Goal: Task Accomplishment & Management: Manage account settings

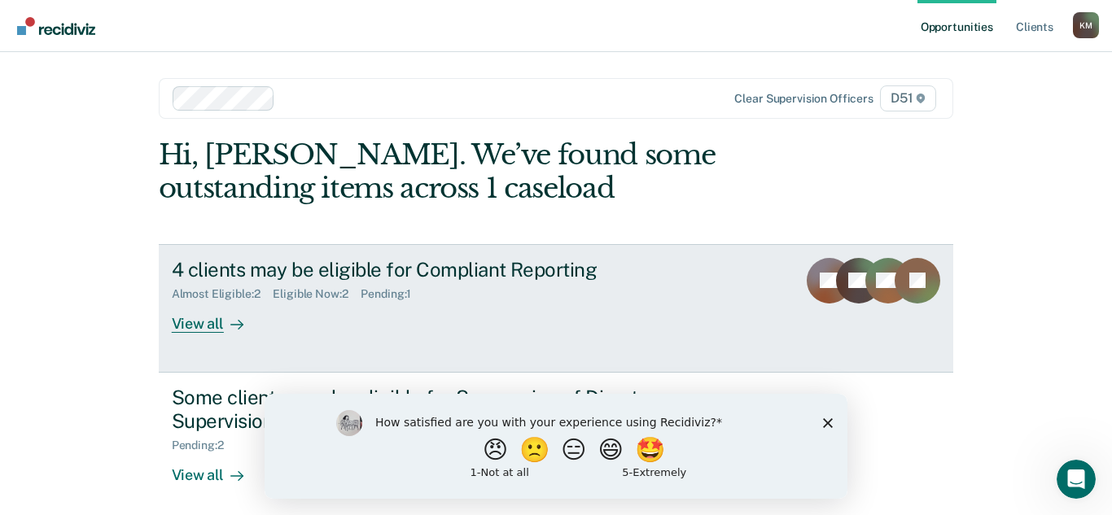
click at [202, 326] on div "View all" at bounding box center [217, 317] width 91 height 32
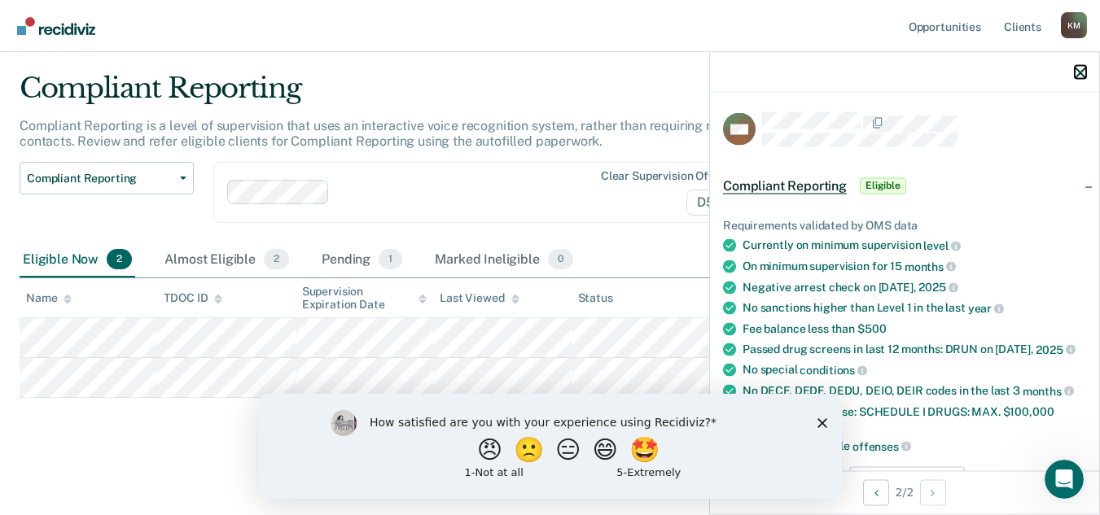
click at [1079, 72] on icon "button" at bounding box center [1079, 72] width 11 height 11
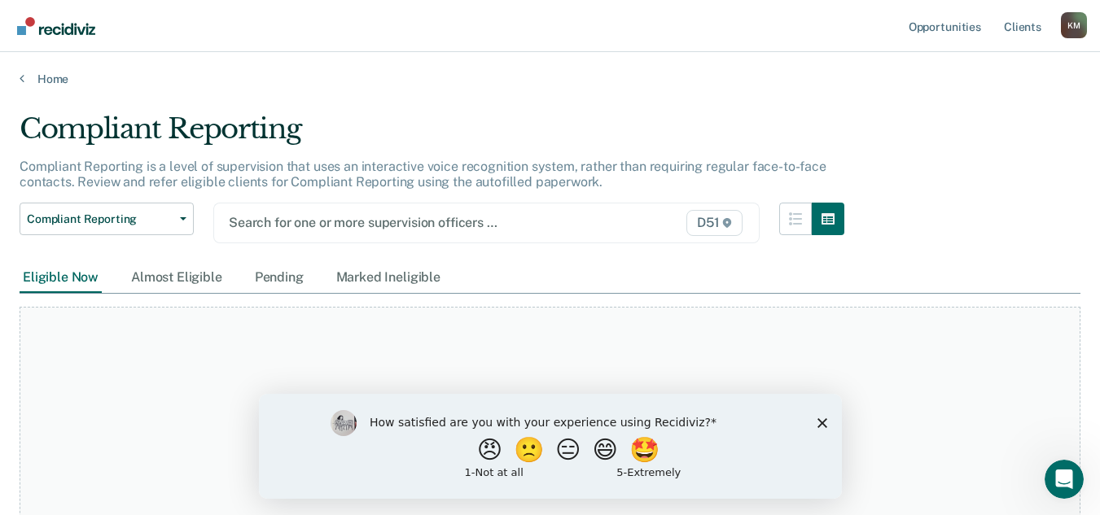
click at [483, 235] on div "Search for one or more supervision officers … D51" at bounding box center [486, 223] width 546 height 41
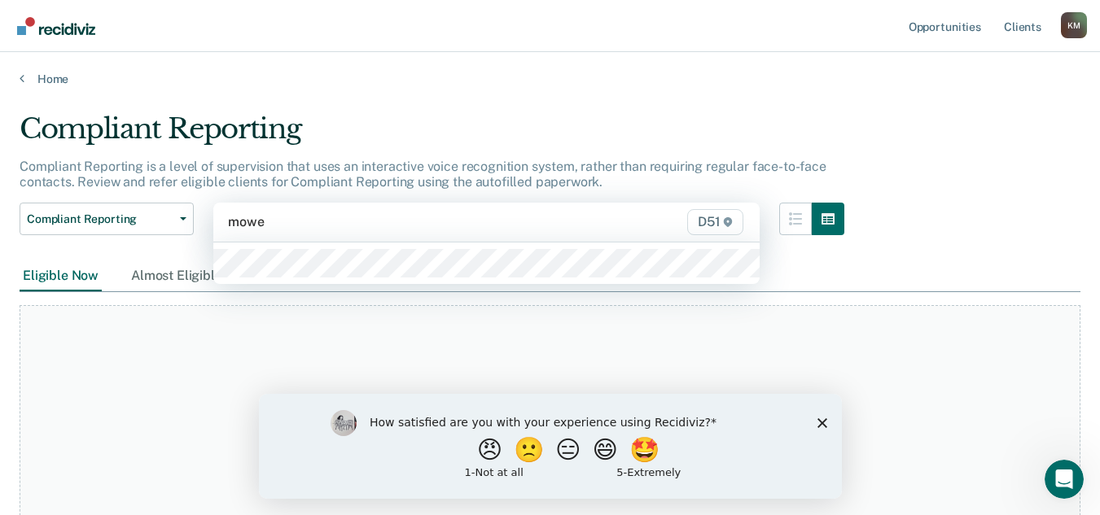
type input "mower"
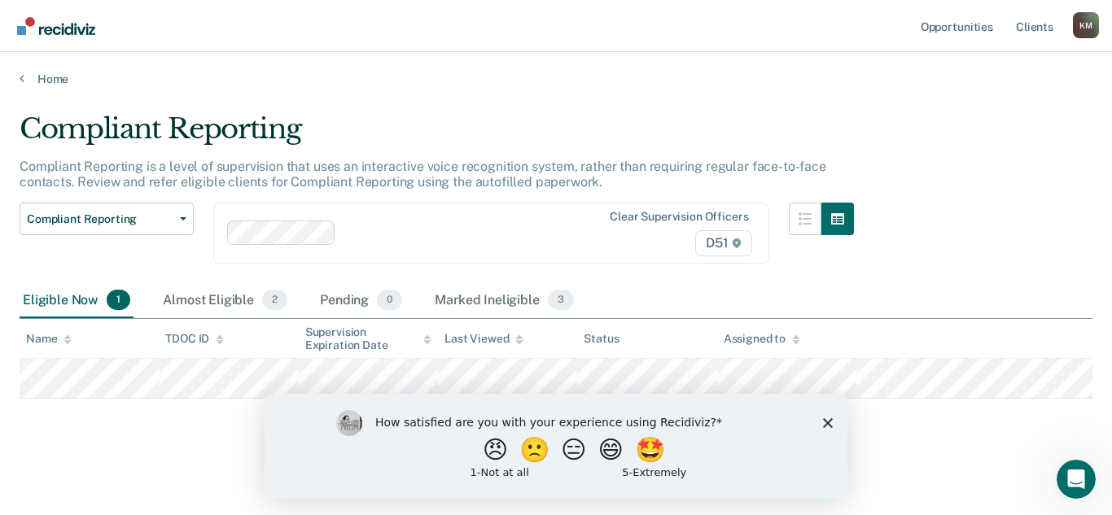
click at [823, 418] on icon "Close survey" at bounding box center [828, 423] width 10 height 10
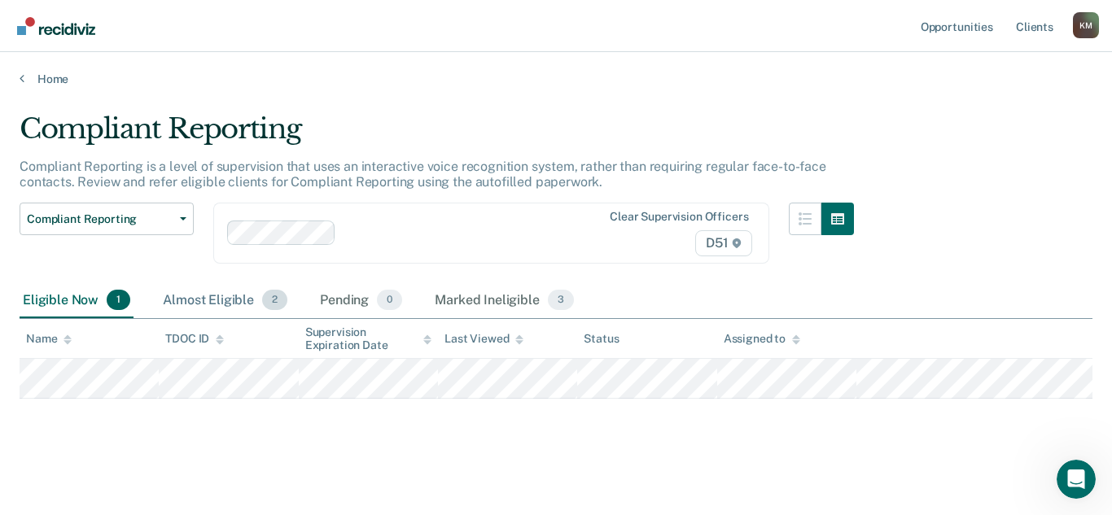
click at [274, 302] on span "2" at bounding box center [274, 300] width 25 height 21
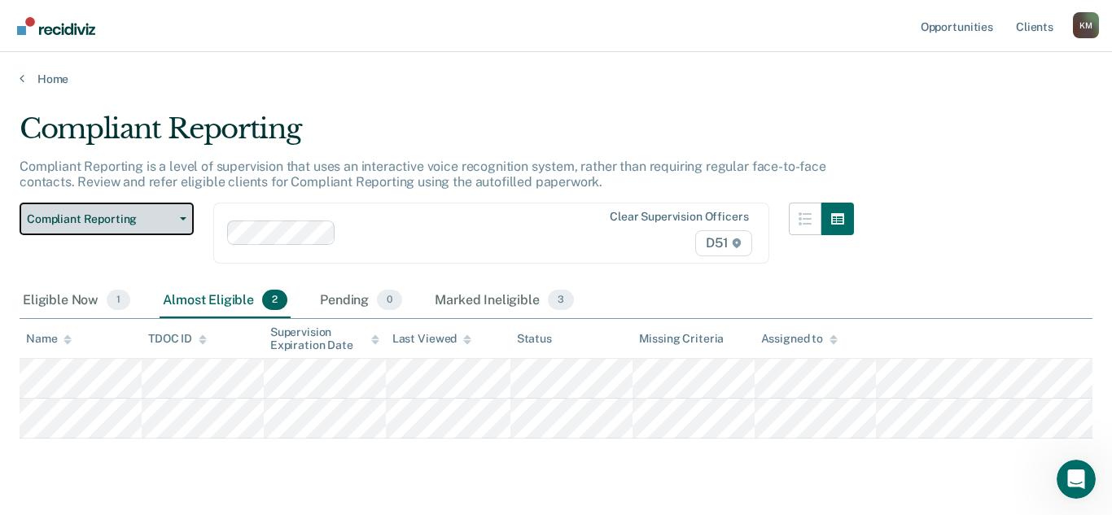
click at [186, 209] on button "Compliant Reporting" at bounding box center [107, 219] width 174 height 33
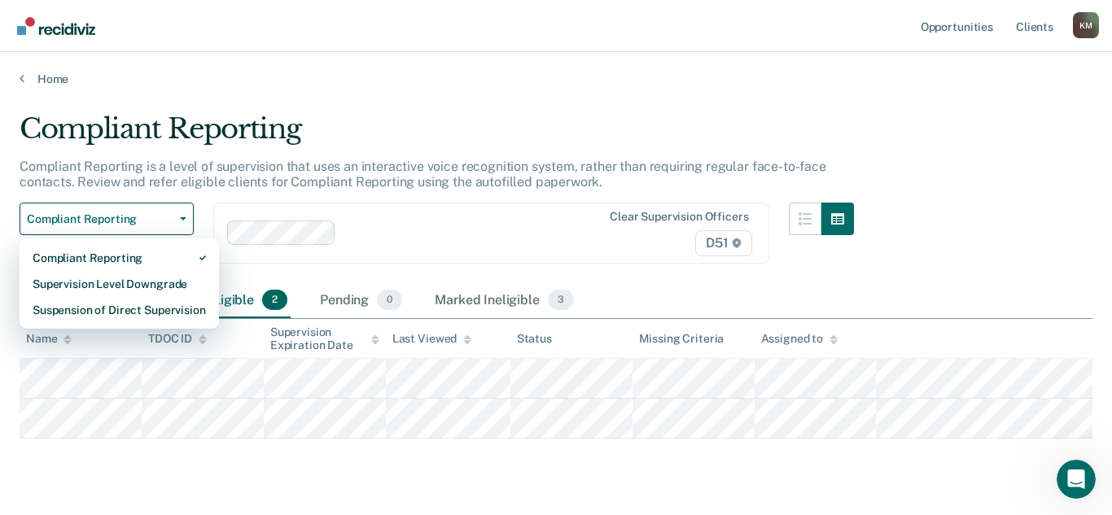
click at [543, 124] on div "Compliant Reporting" at bounding box center [437, 135] width 834 height 46
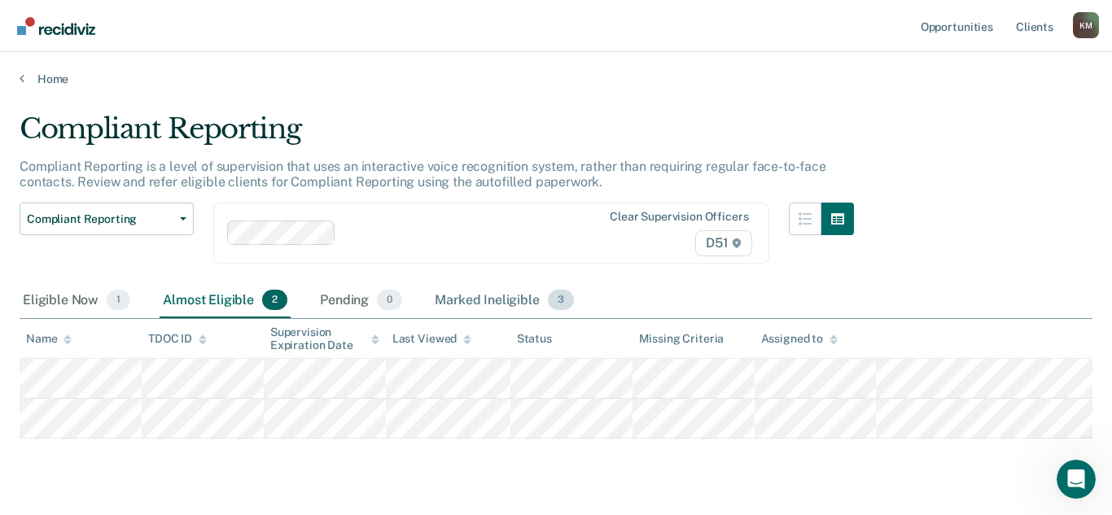
click at [475, 291] on div "Marked Ineligible 3" at bounding box center [504, 301] width 146 height 36
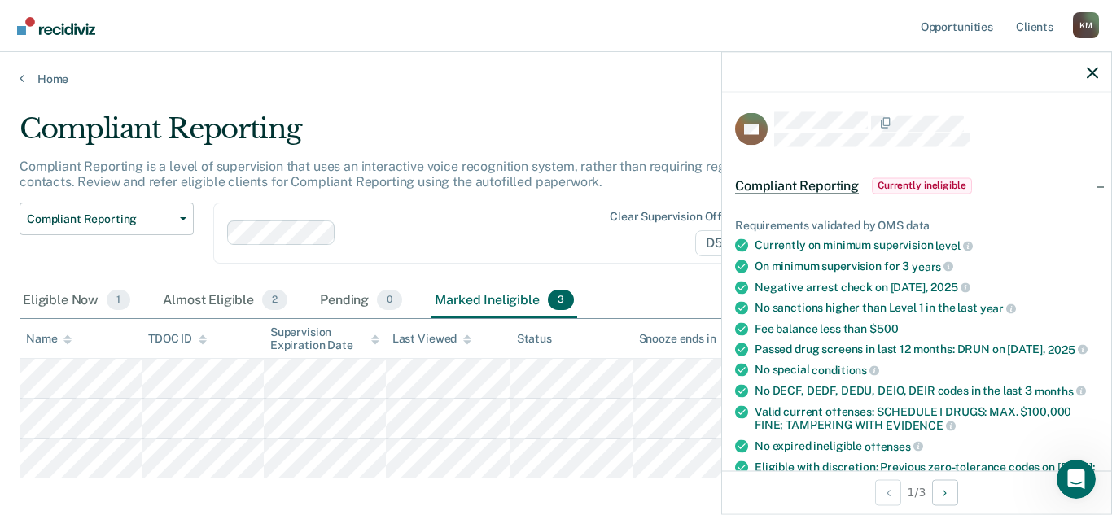
click at [435, 107] on main "Compliant Reporting Compliant Reporting is a level of supervision that uses an …" at bounding box center [556, 298] width 1112 height 424
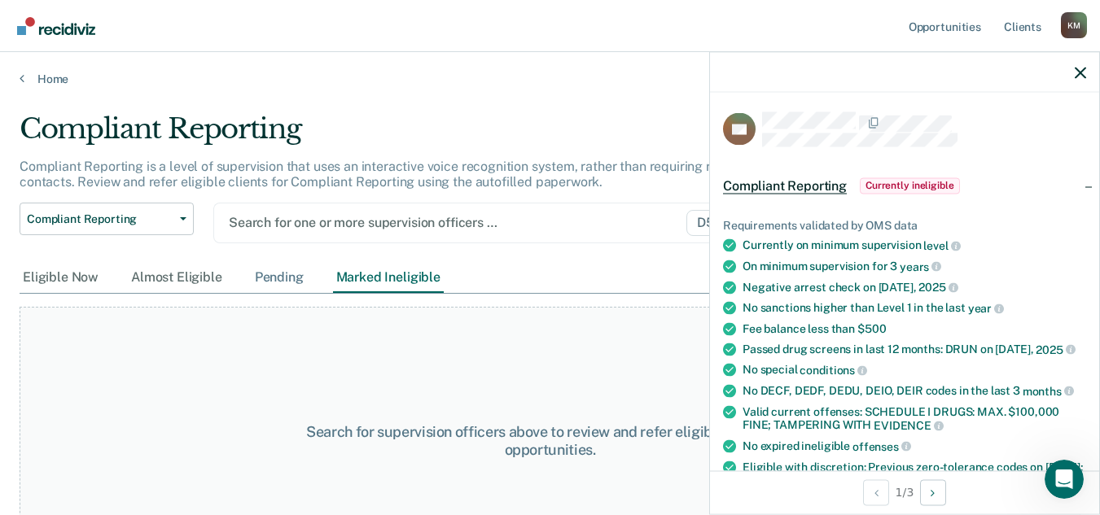
click at [278, 268] on div "Pending" at bounding box center [279, 278] width 55 height 30
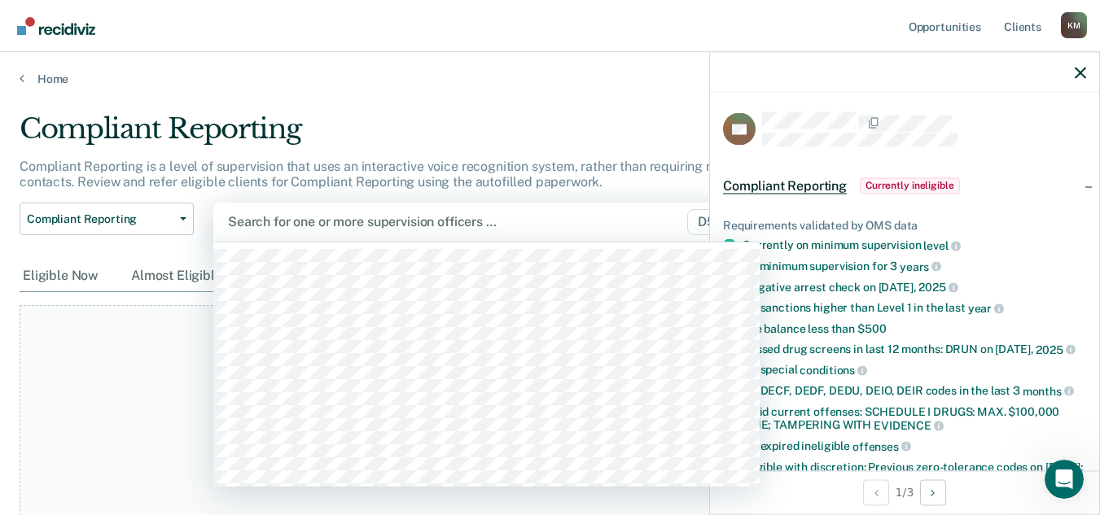
click at [330, 221] on div at bounding box center [408, 221] width 361 height 19
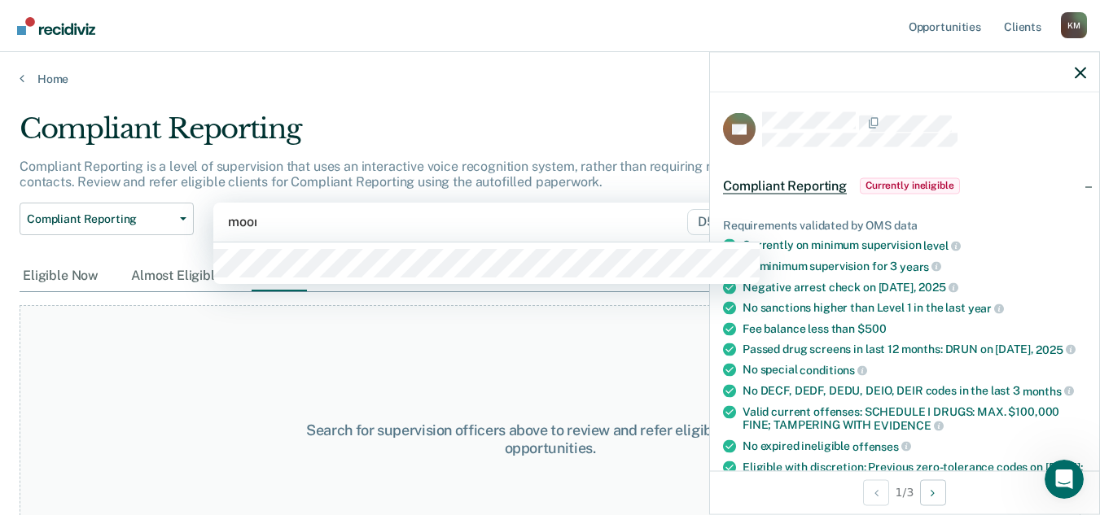
type input "[PERSON_NAME]"
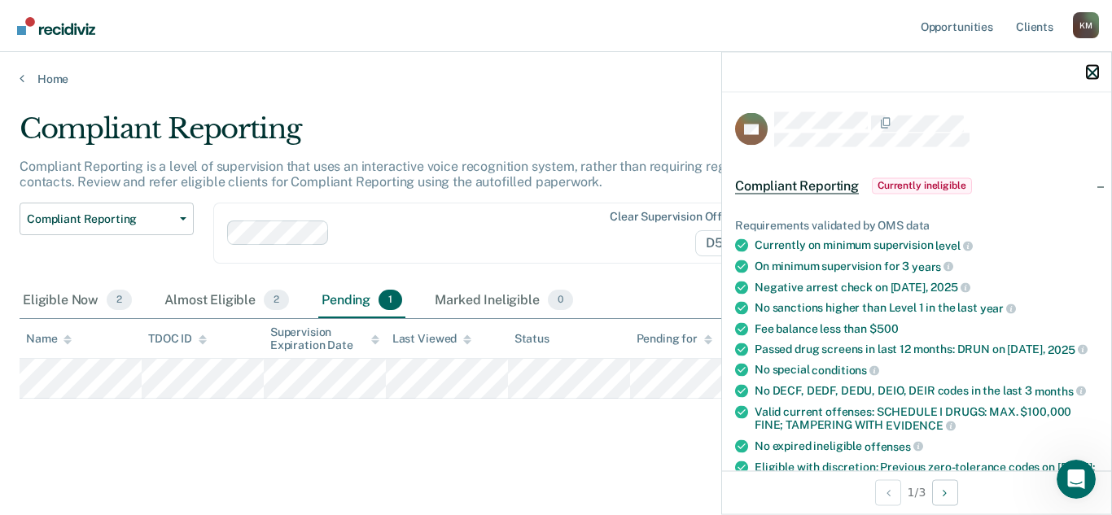
click at [1094, 75] on icon "button" at bounding box center [1092, 72] width 11 height 11
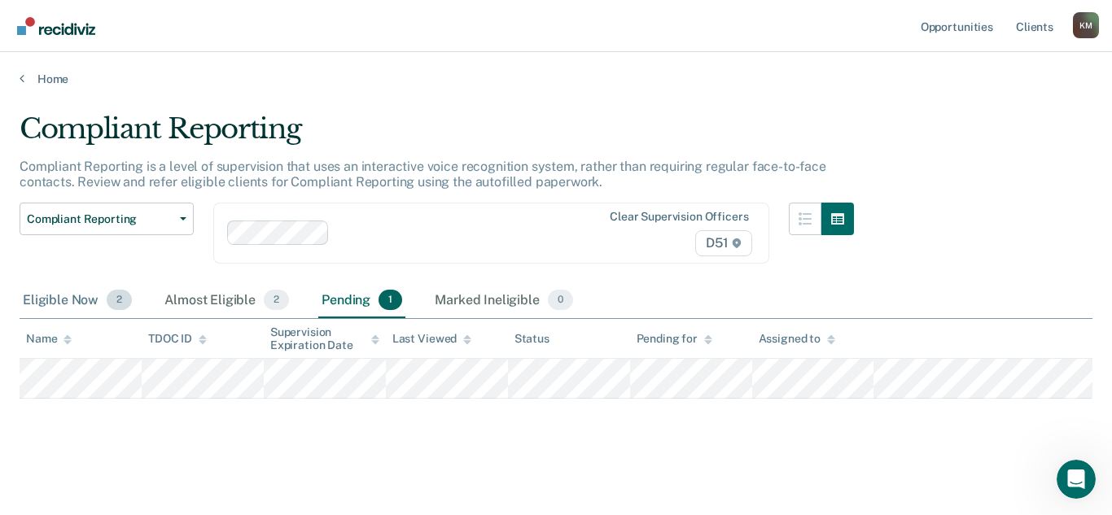
click at [107, 296] on span "2" at bounding box center [119, 300] width 25 height 21
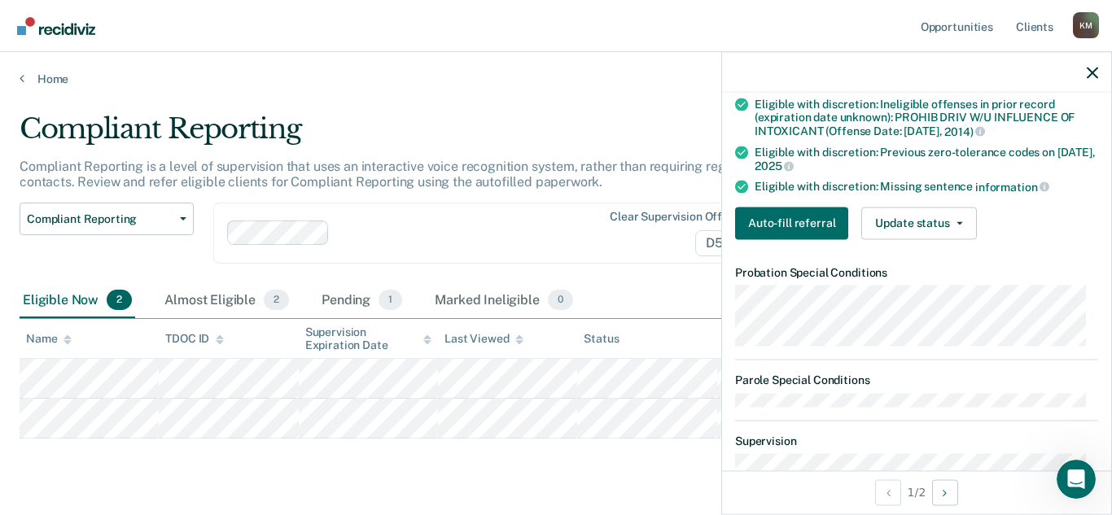
scroll to position [365, 0]
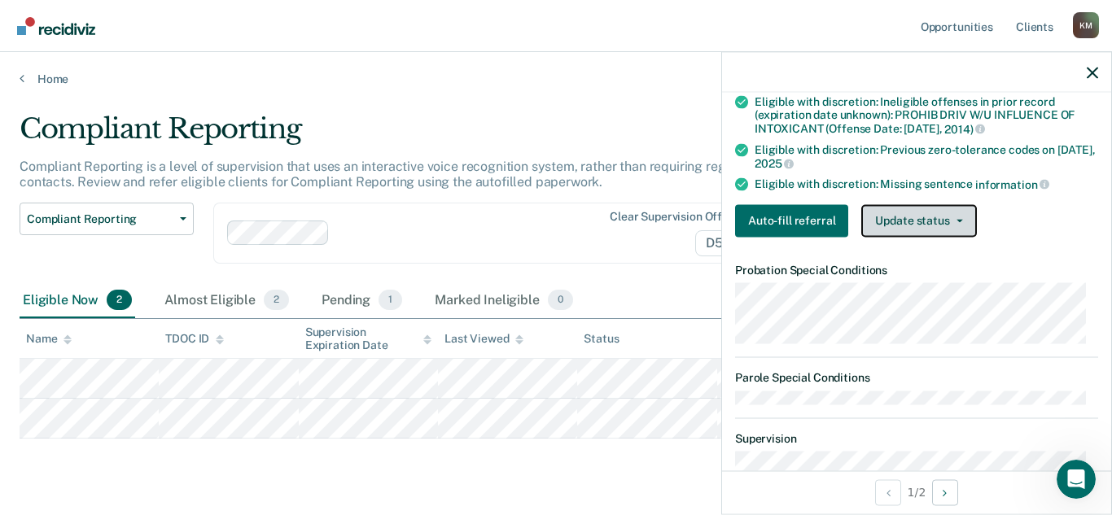
click at [888, 219] on button "Update status" at bounding box center [918, 220] width 115 height 33
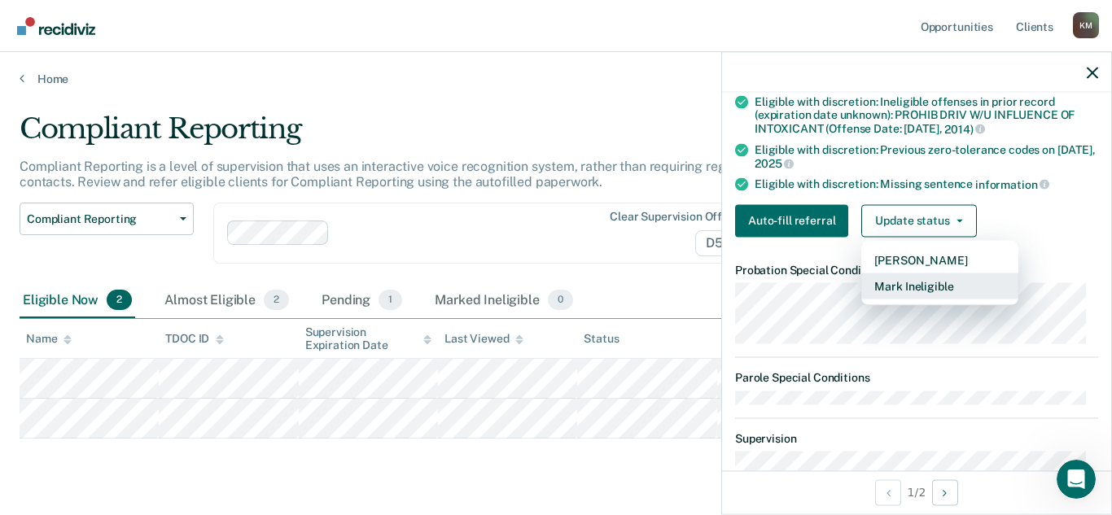
click at [895, 283] on button "Mark Ineligible" at bounding box center [939, 286] width 157 height 26
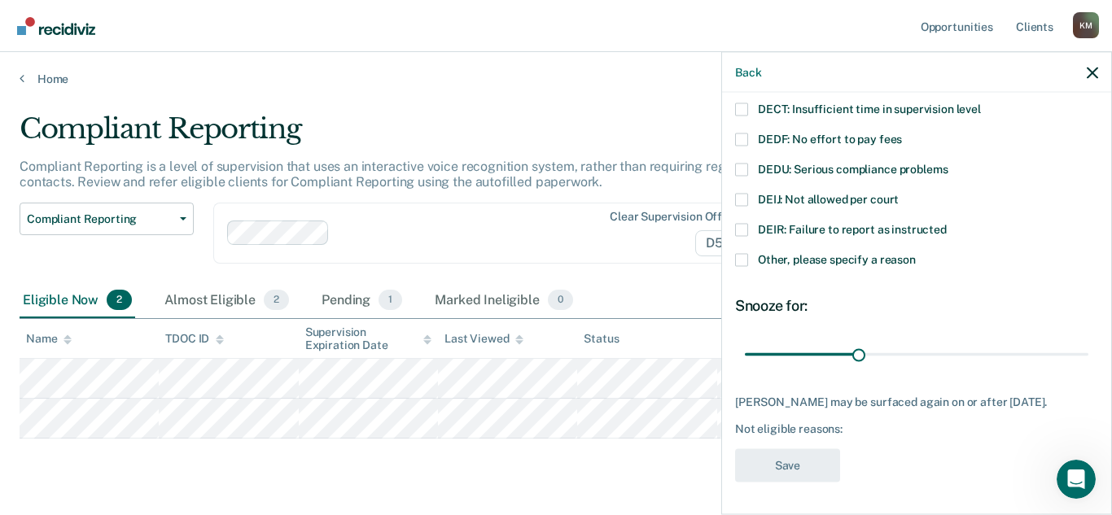
click at [739, 253] on span at bounding box center [741, 259] width 13 height 13
click at [916, 253] on input "Other, please specify a reason" at bounding box center [916, 253] width 0 height 0
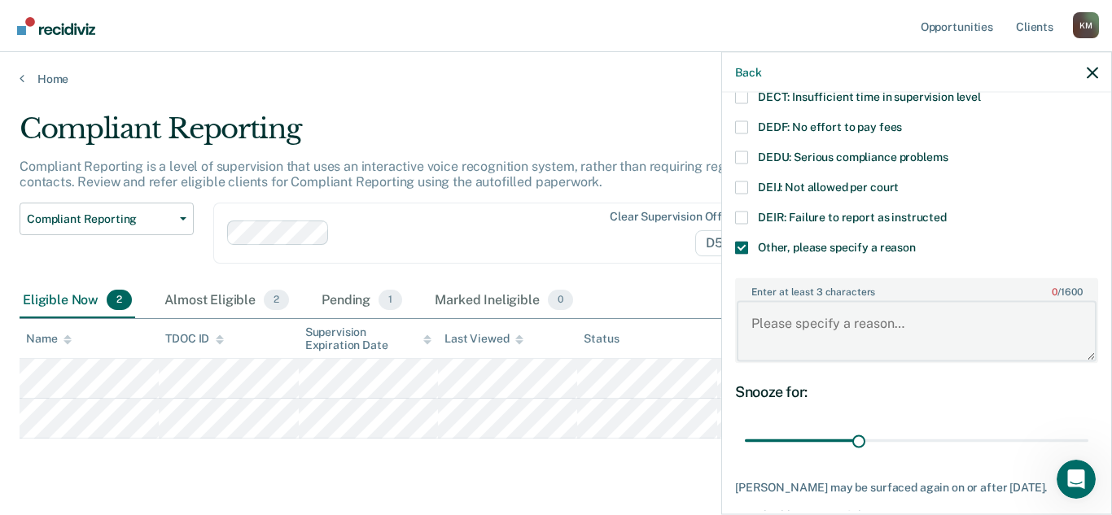
click at [788, 326] on textarea "Enter at least 3 characters 0 / 1600" at bounding box center [917, 331] width 360 height 60
type textarea "was sent back from compliant due to monthly reporting."
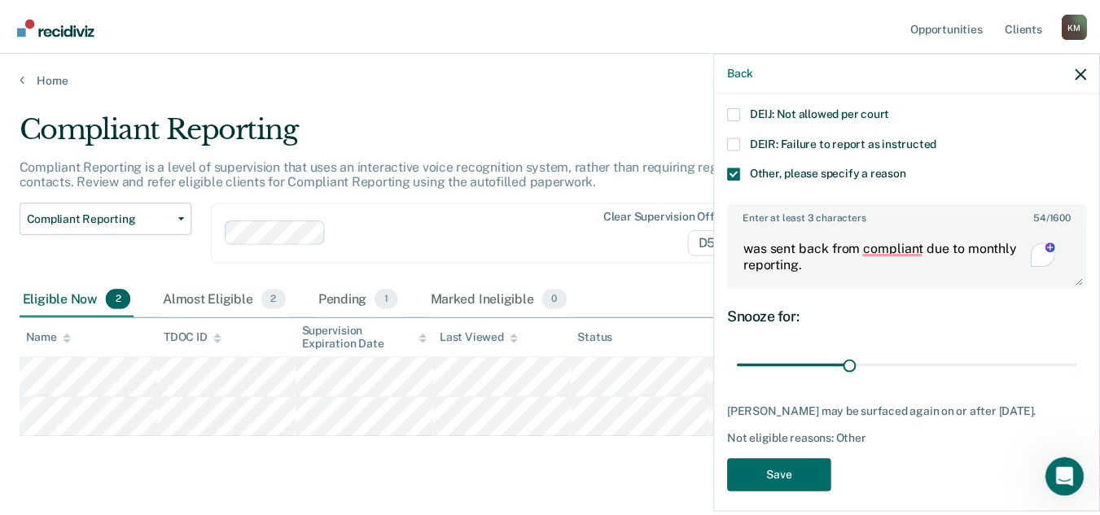
scroll to position [285, 0]
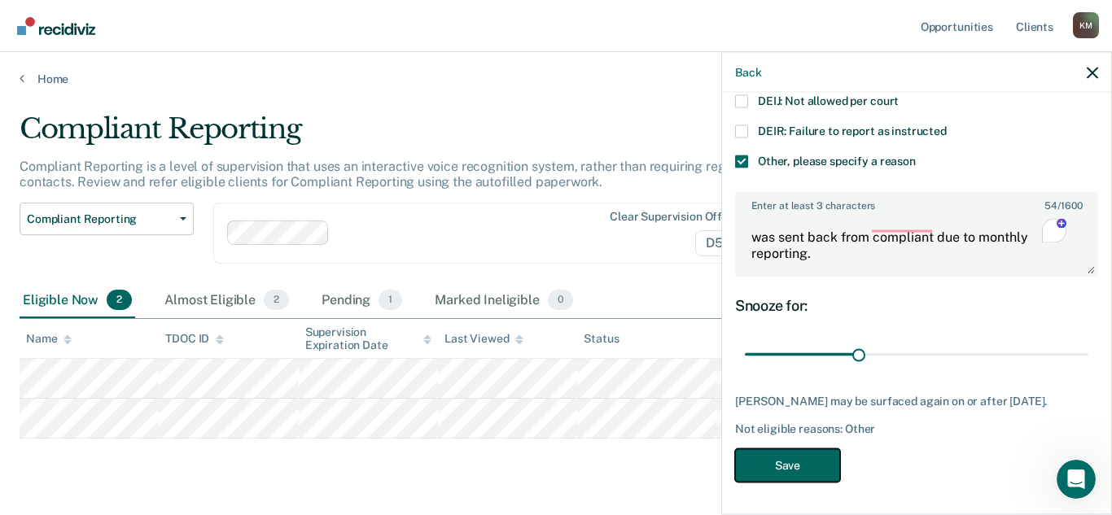
click at [798, 470] on button "Save" at bounding box center [787, 464] width 105 height 33
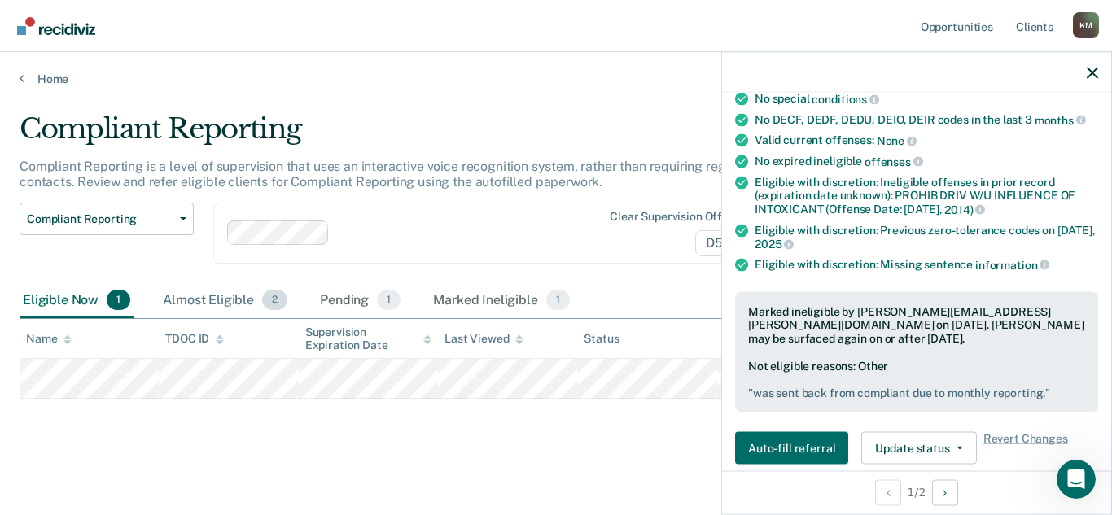
click at [262, 292] on div "Almost Eligible 2" at bounding box center [225, 301] width 131 height 36
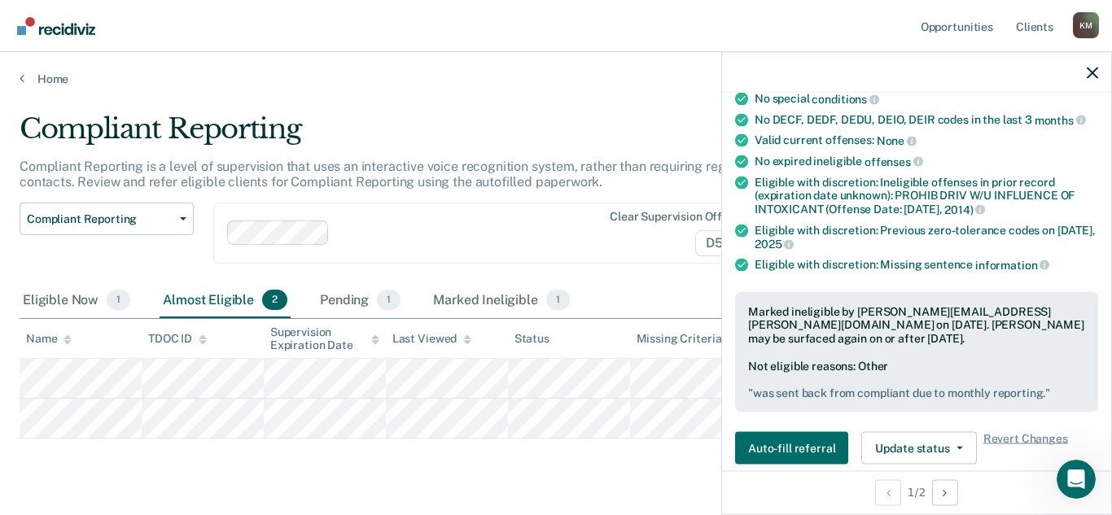
click at [262, 292] on div "Almost Eligible 2" at bounding box center [225, 301] width 131 height 36
click at [1095, 77] on icon "button" at bounding box center [1092, 72] width 11 height 11
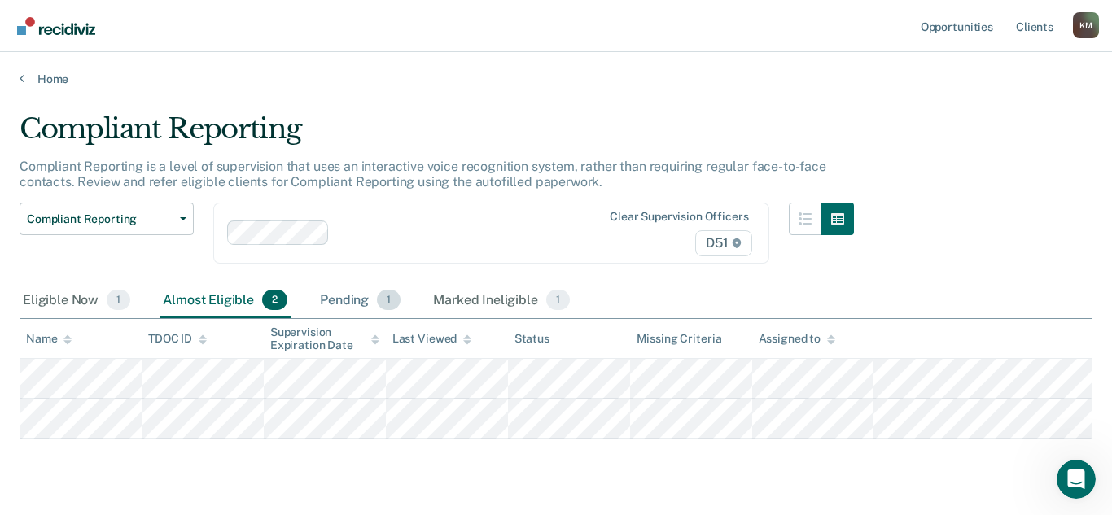
click at [375, 294] on div "Pending 1" at bounding box center [360, 301] width 87 height 36
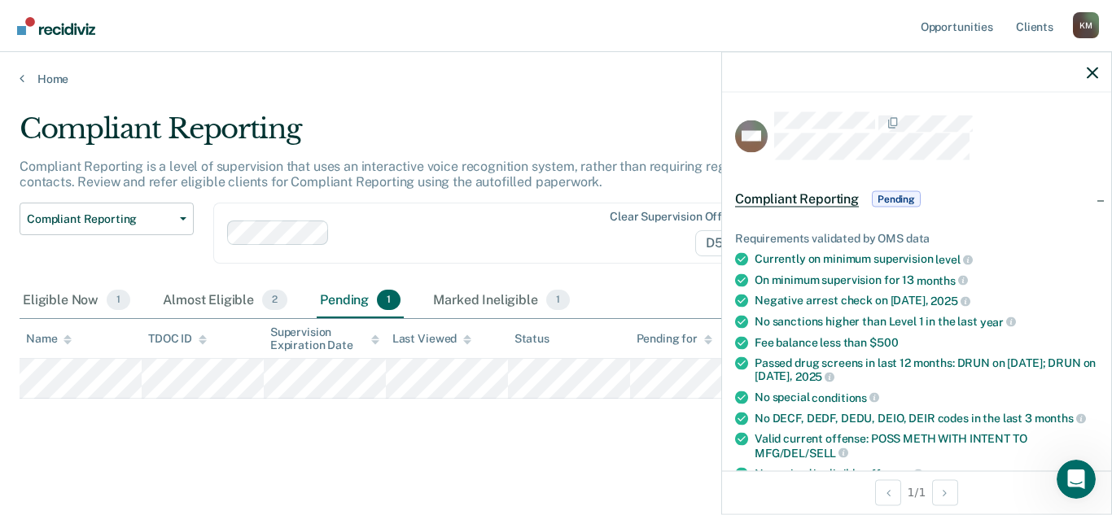
click at [600, 462] on main "Compliant Reporting Compliant Reporting is a level of supervision that uses an …" at bounding box center [556, 298] width 1112 height 424
click at [1087, 77] on icon "button" at bounding box center [1092, 72] width 11 height 11
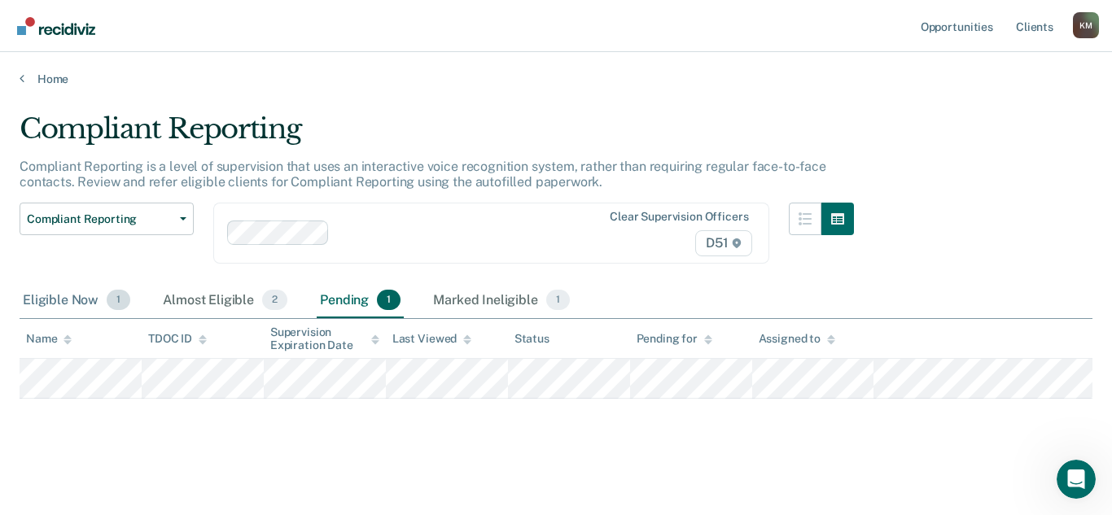
click at [83, 292] on div "Eligible Now 1" at bounding box center [77, 301] width 114 height 36
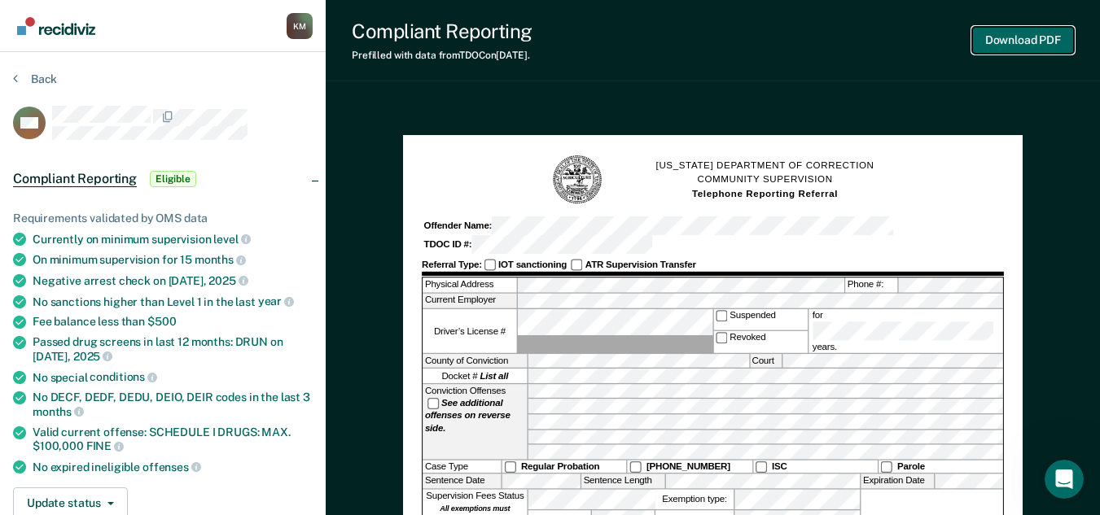
click at [1013, 38] on button "Download PDF" at bounding box center [1023, 40] width 102 height 27
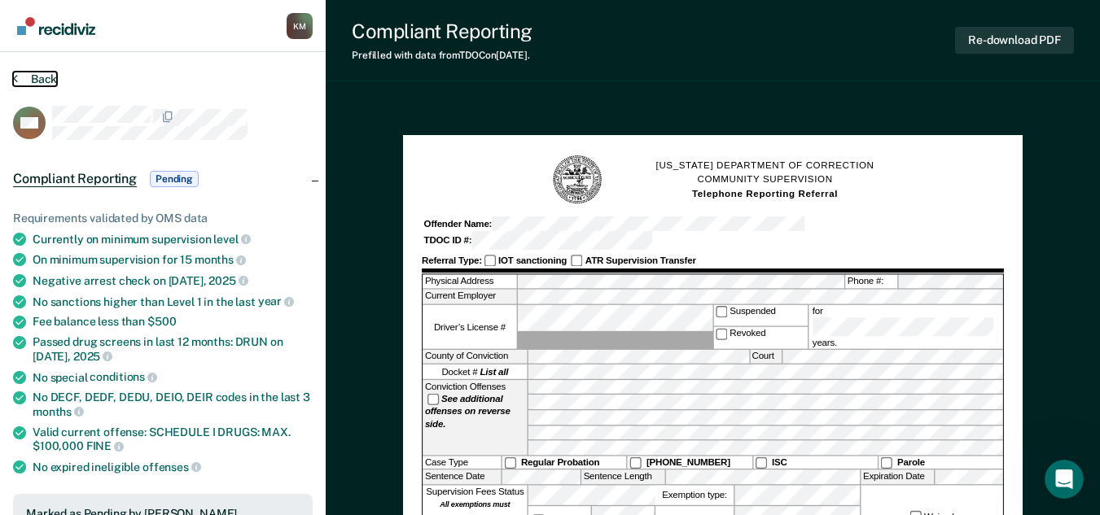
click at [38, 81] on button "Back" at bounding box center [35, 79] width 44 height 15
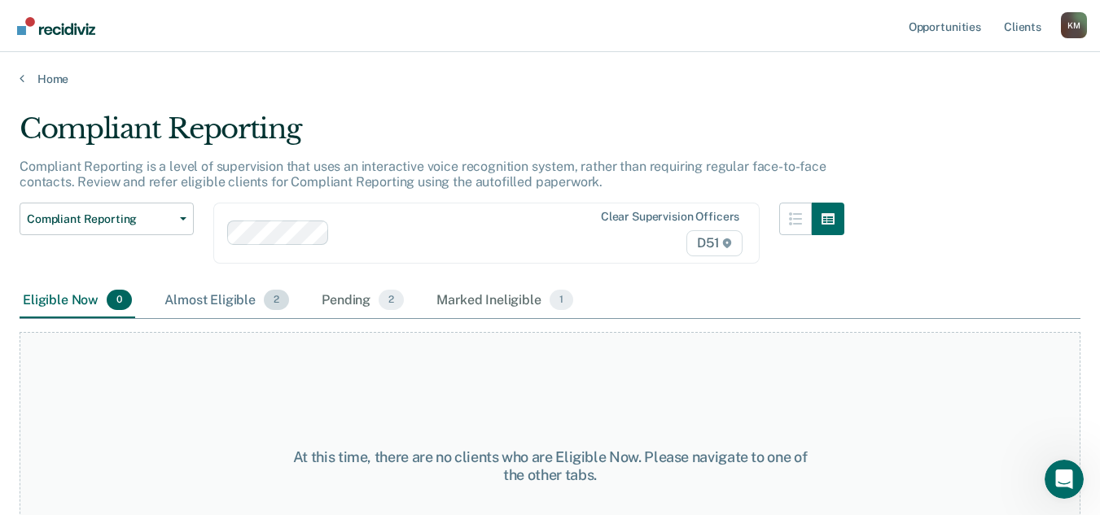
click at [222, 300] on div "Almost Eligible 2" at bounding box center [226, 301] width 131 height 36
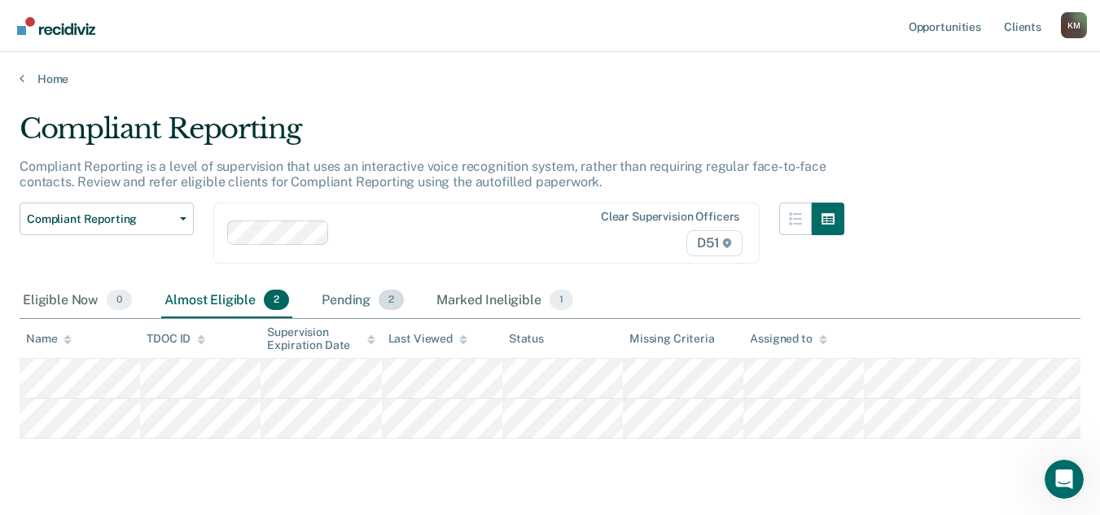
click at [380, 303] on span "2" at bounding box center [390, 300] width 25 height 21
click at [212, 303] on div "Almost Eligible 2" at bounding box center [226, 301] width 131 height 36
